Goal: Information Seeking & Learning: Learn about a topic

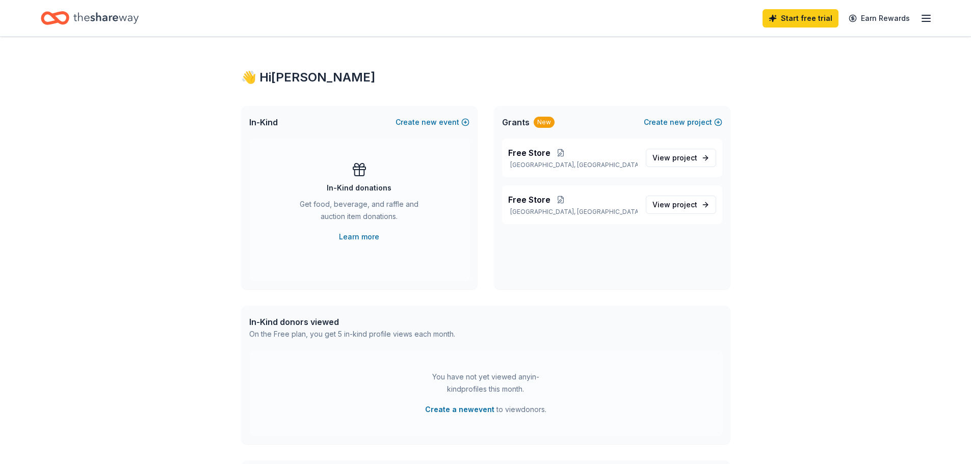
click at [95, 17] on icon "Home" at bounding box center [105, 18] width 65 height 21
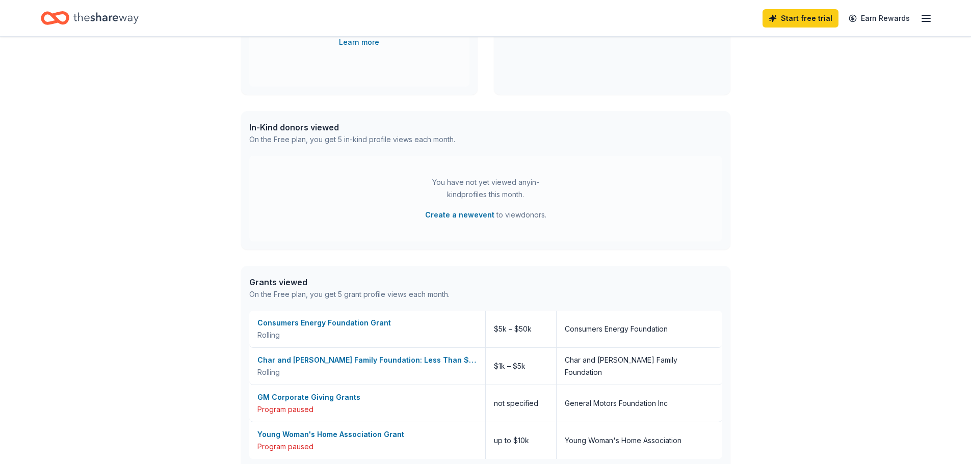
scroll to position [2, 0]
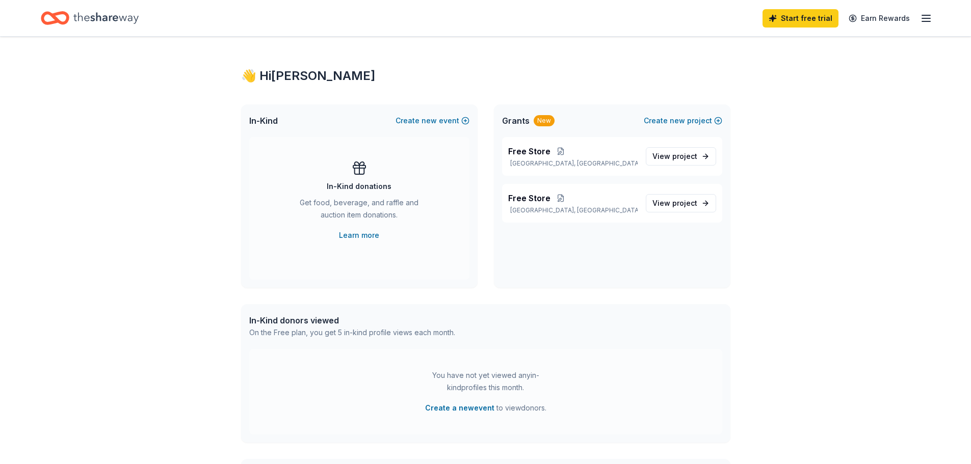
click at [923, 16] on icon "button" at bounding box center [926, 18] width 12 height 12
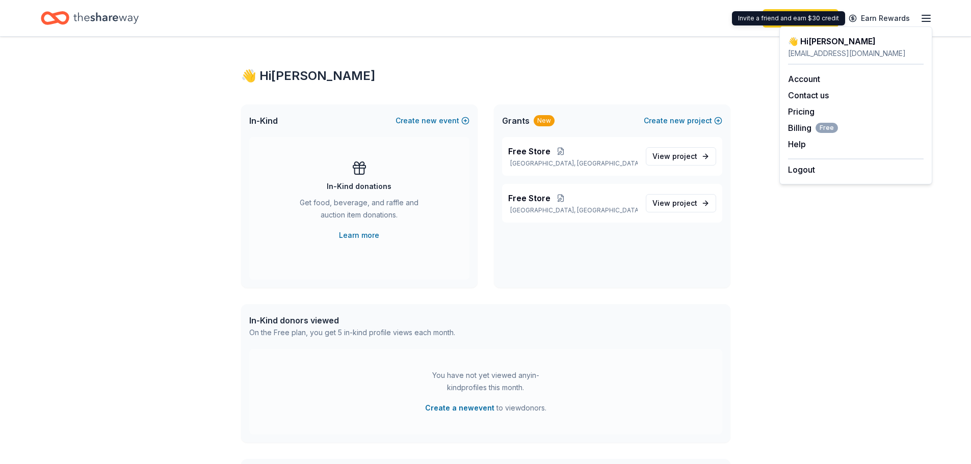
click at [583, 23] on div "Start free trial Earn Rewards" at bounding box center [485, 18] width 889 height 24
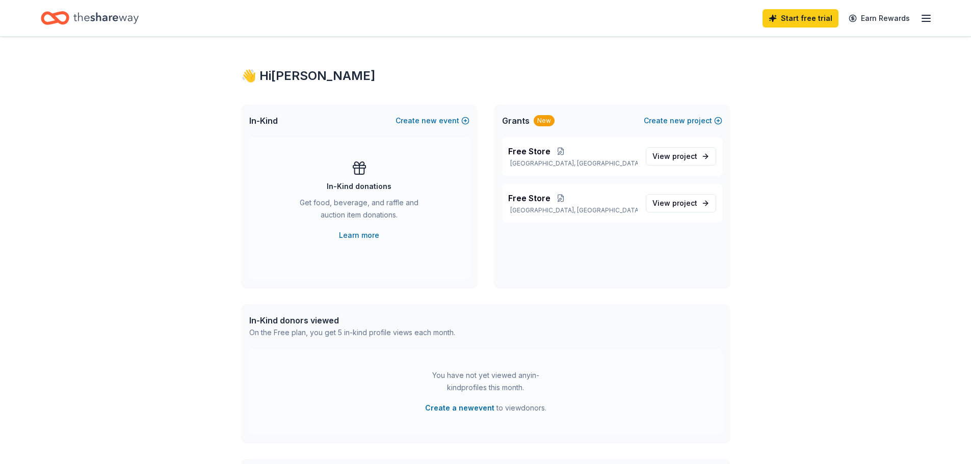
click at [546, 120] on div "New" at bounding box center [544, 120] width 21 height 11
click at [511, 117] on span "Grants" at bounding box center [516, 121] width 28 height 12
click at [109, 19] on icon "Home" at bounding box center [105, 17] width 65 height 11
click at [925, 18] on line "button" at bounding box center [926, 18] width 8 height 0
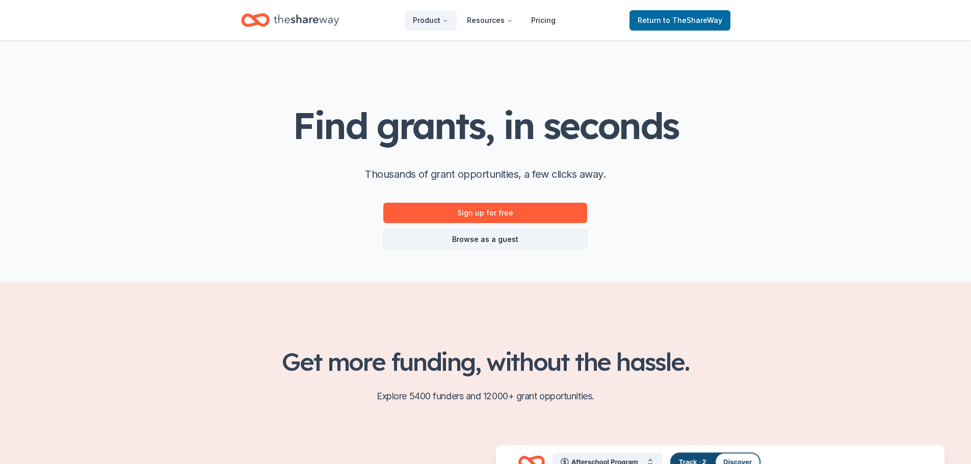
click at [511, 245] on link "Browse as a guest" at bounding box center [485, 239] width 204 height 20
click at [509, 236] on link "Browse as a guest" at bounding box center [485, 239] width 204 height 20
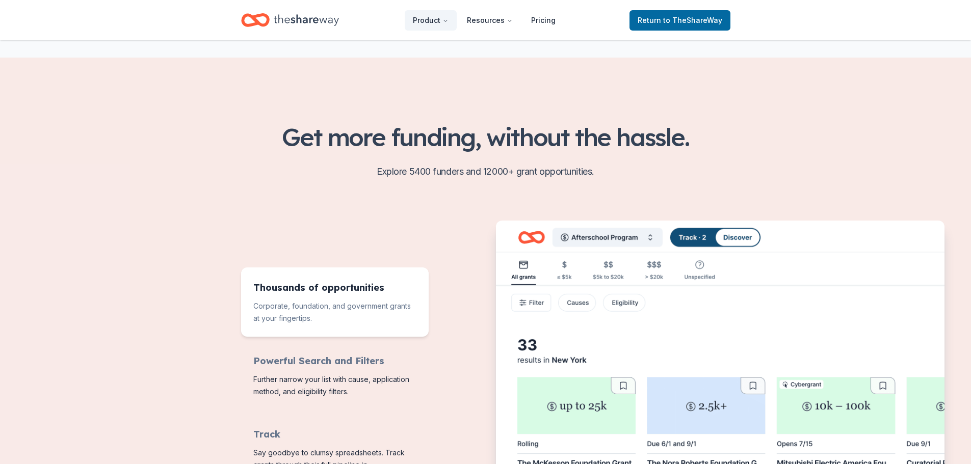
scroll to position [255, 0]
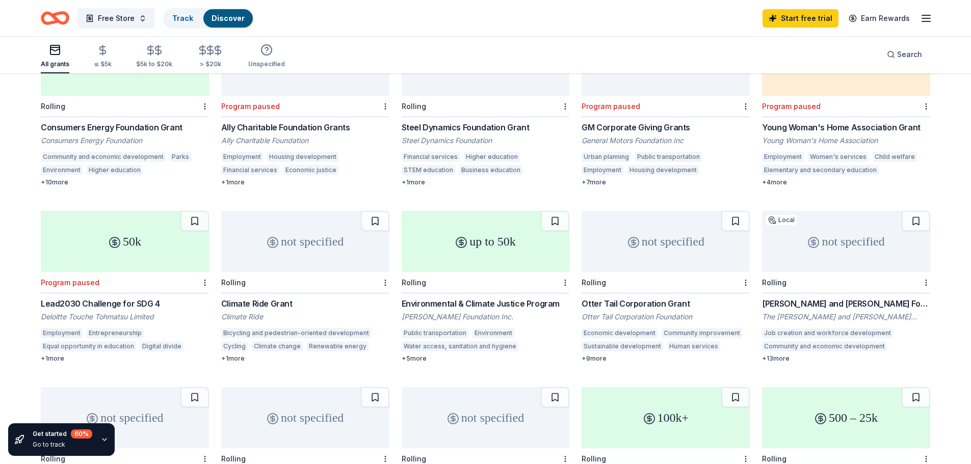
scroll to position [320, 0]
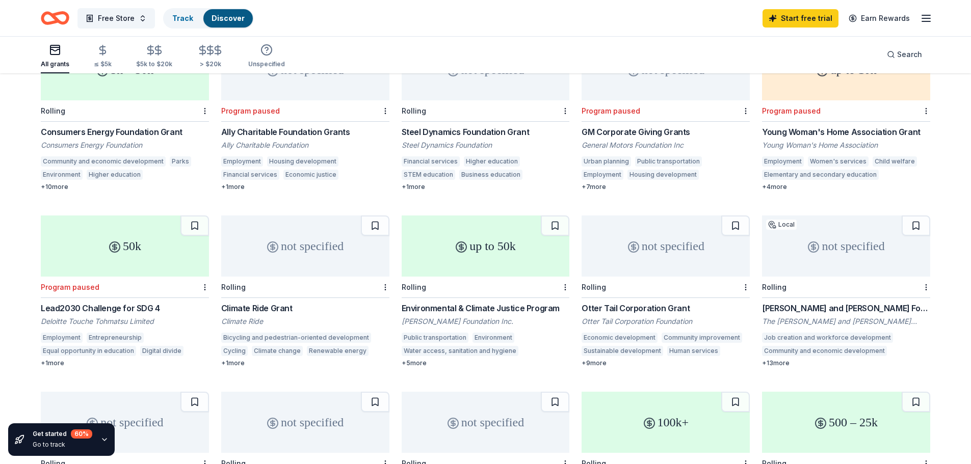
click at [810, 302] on div "[PERSON_NAME] and [PERSON_NAME] Foundation Grant" at bounding box center [846, 308] width 168 height 12
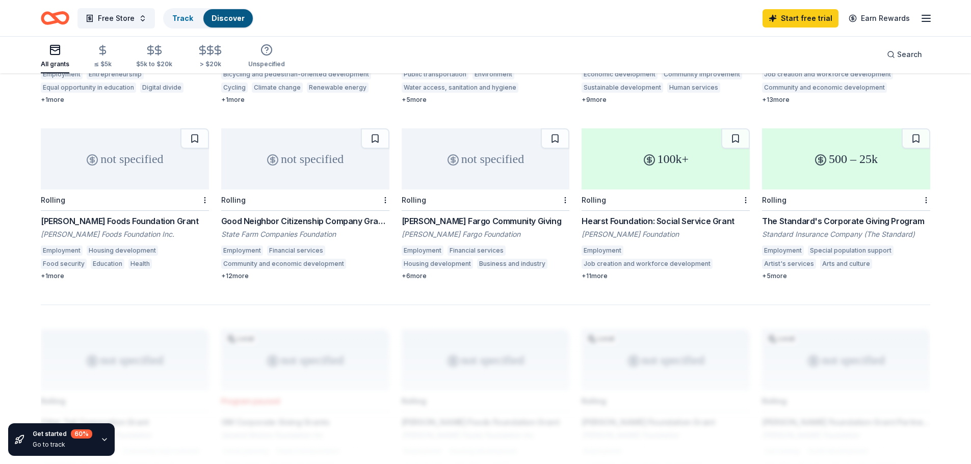
scroll to position [616, 0]
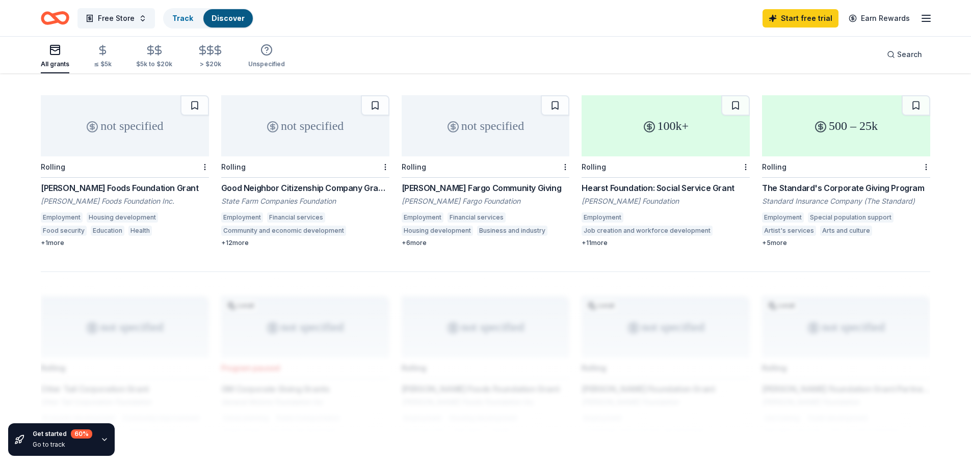
click at [683, 156] on div "Rolling" at bounding box center [665, 166] width 168 height 21
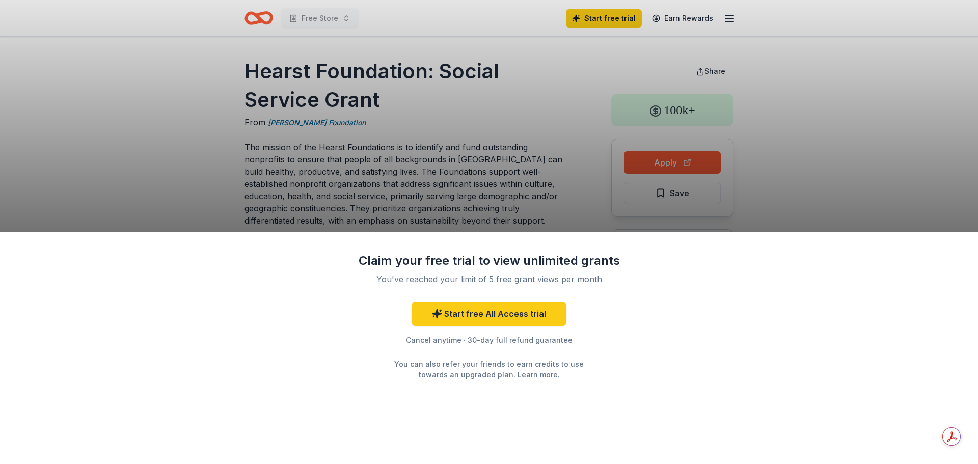
click at [351, 141] on div "Claim your free trial to view unlimited grants You've reached your limit of 5 f…" at bounding box center [489, 232] width 978 height 464
